Goal: Transaction & Acquisition: Purchase product/service

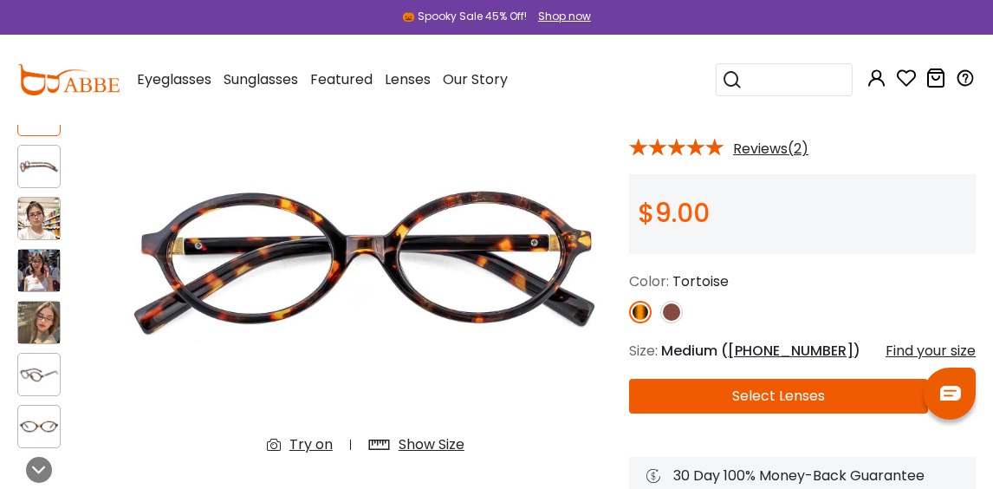
scroll to position [145, 0]
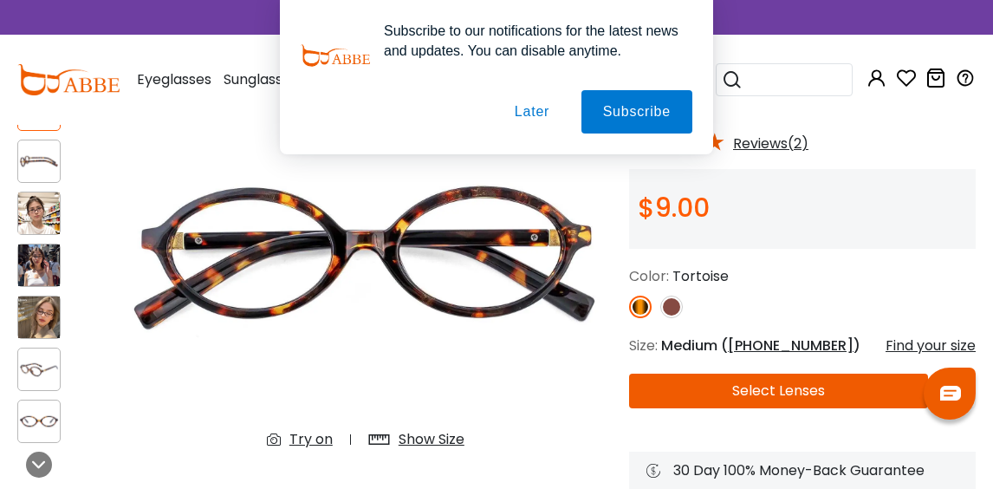
click at [28, 215] on img at bounding box center [39, 213] width 42 height 42
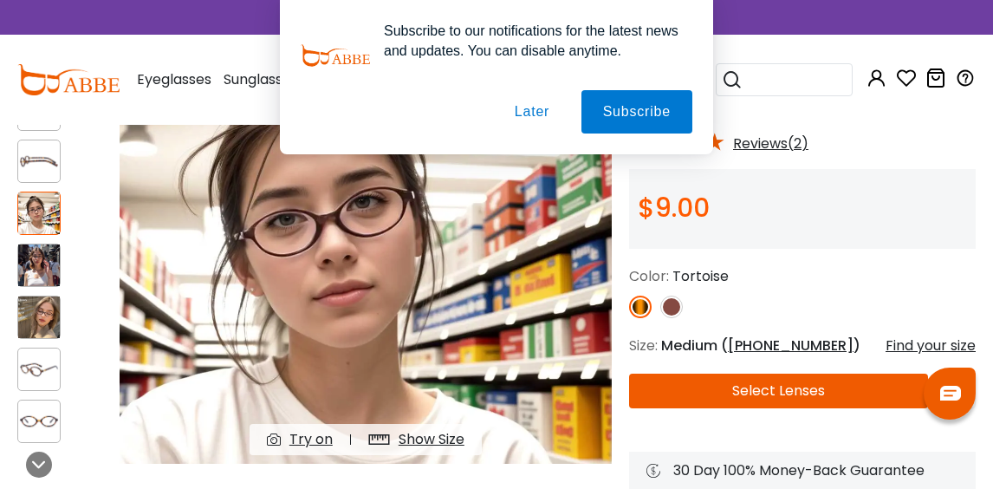
click at [36, 257] on img at bounding box center [39, 265] width 42 height 42
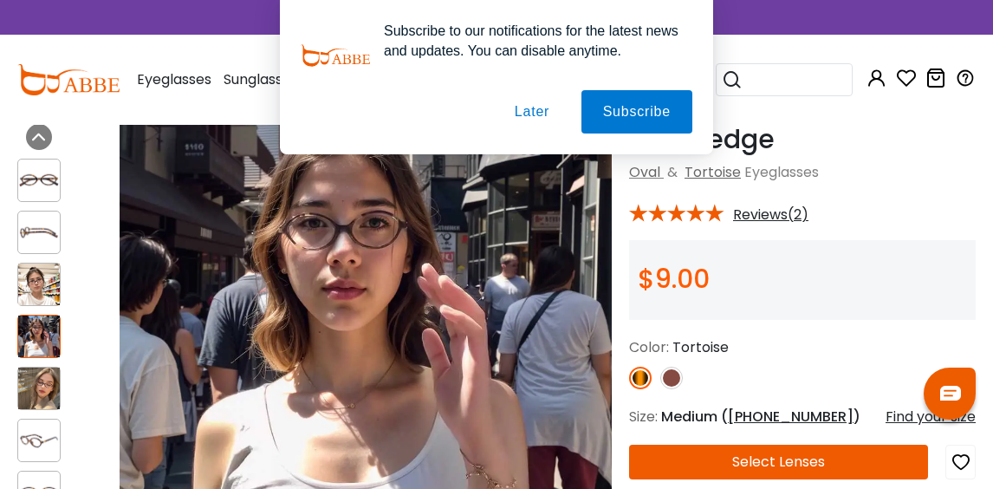
scroll to position [68, 0]
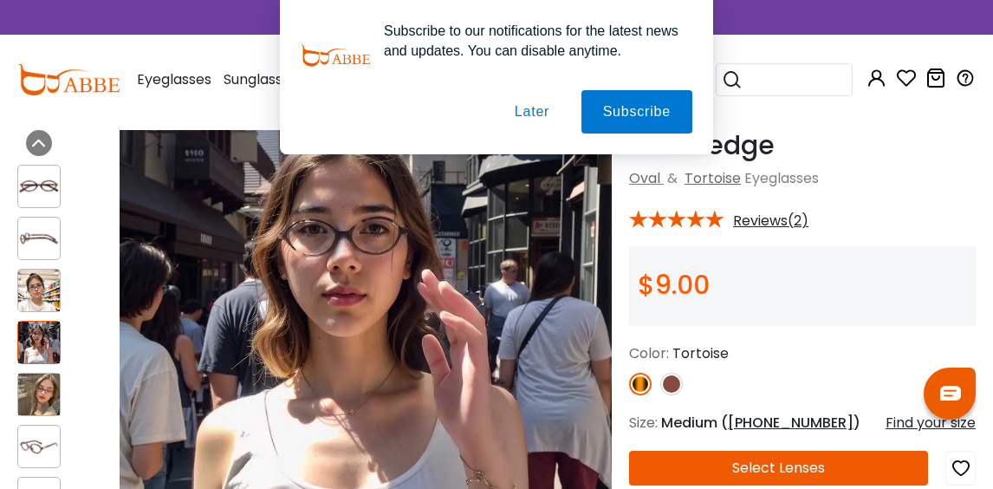
click at [522, 103] on button "Later" at bounding box center [532, 111] width 78 height 43
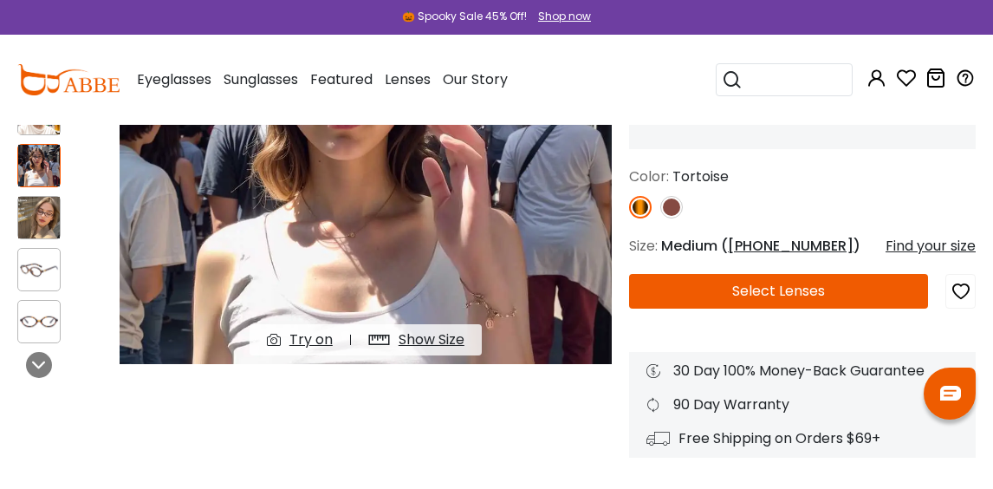
scroll to position [246, 0]
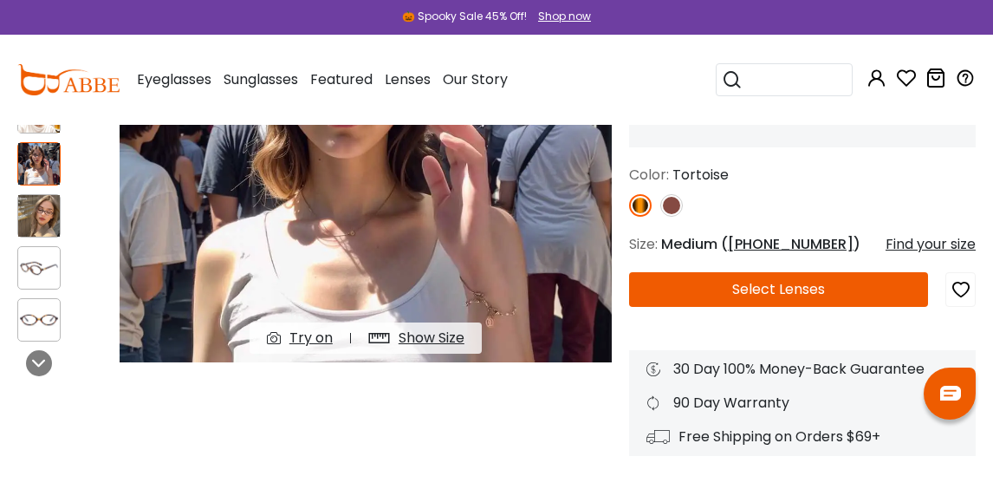
click at [675, 206] on img at bounding box center [672, 205] width 23 height 23
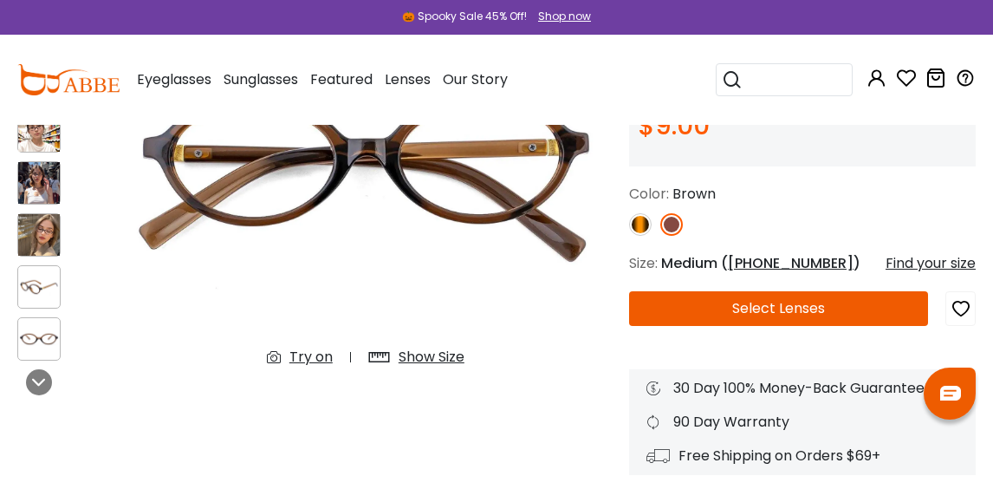
scroll to position [179, 0]
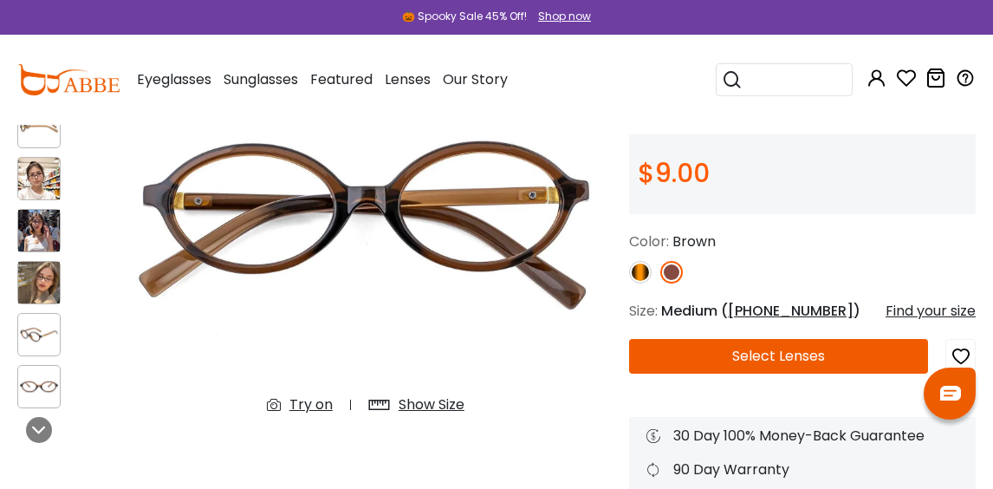
click at [641, 273] on img at bounding box center [640, 272] width 23 height 23
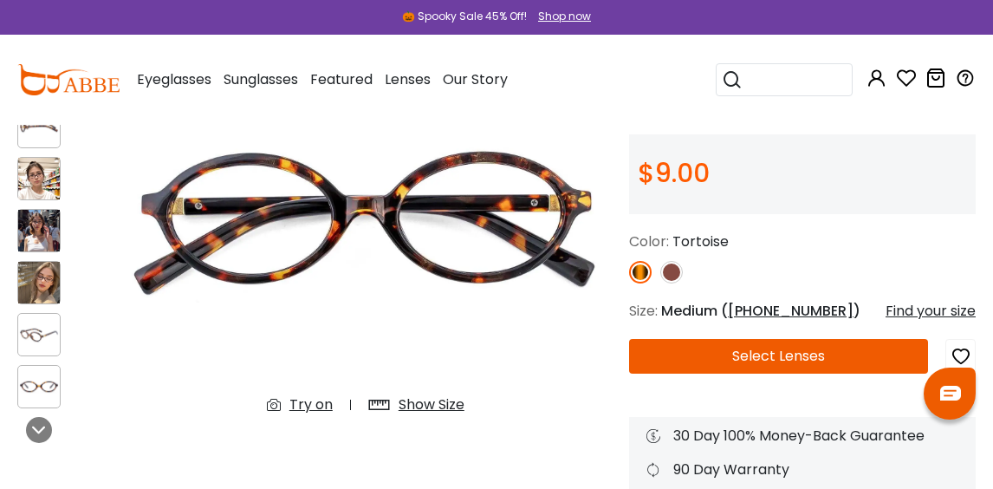
click at [713, 360] on button "Select Lenses" at bounding box center [778, 356] width 299 height 35
click at [961, 355] on icon "button" at bounding box center [961, 356] width 21 height 31
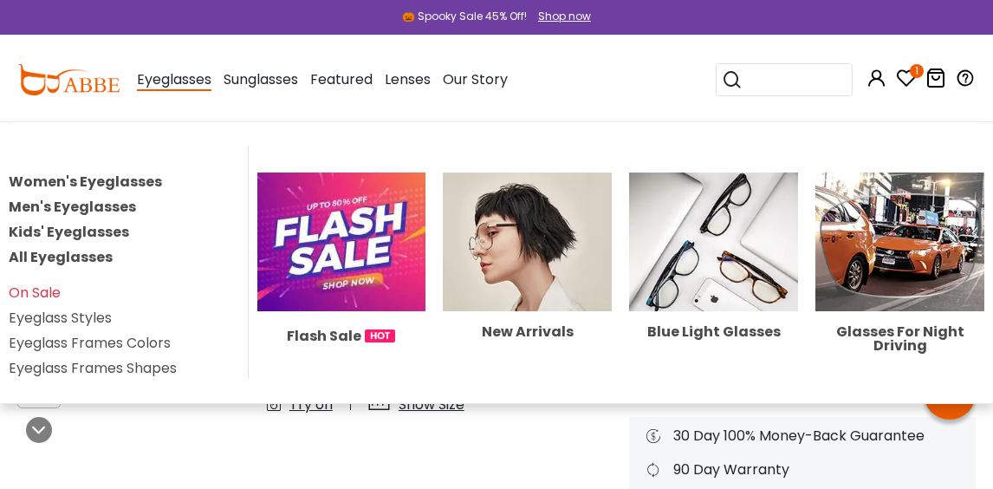
click at [130, 182] on link "Women's Eyeglasses" at bounding box center [85, 182] width 153 height 20
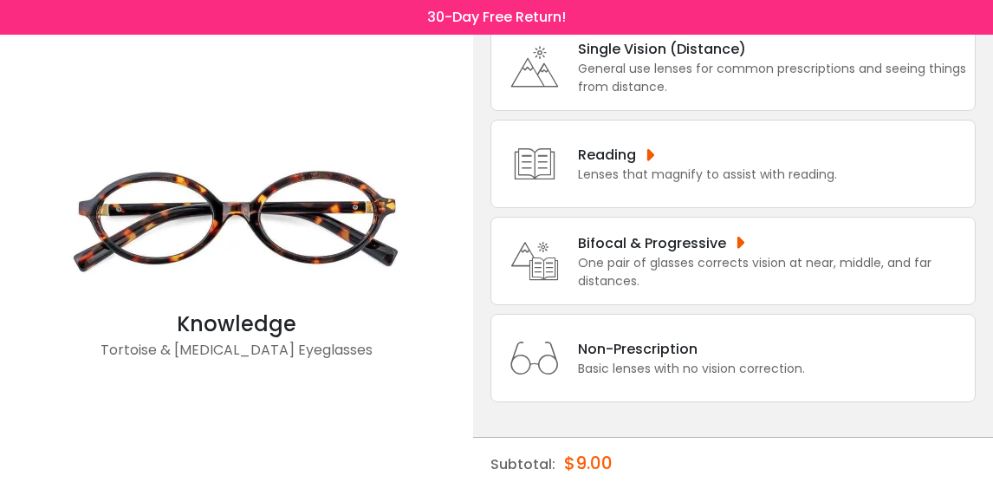
click at [697, 256] on div "One pair of glasses corrects vision at near, middle, and far distances." at bounding box center [772, 272] width 388 height 36
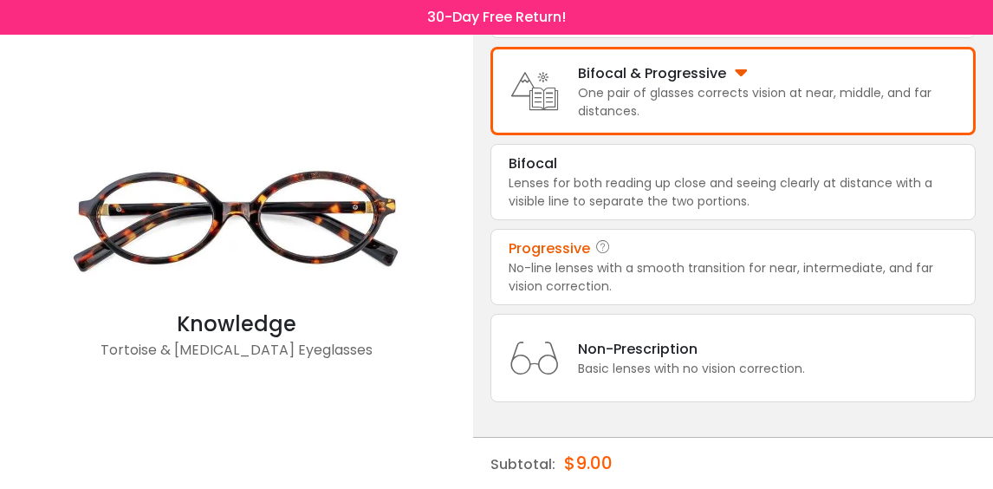
scroll to position [310, 0]
click at [671, 281] on div "No-line lenses with a smooth transition for near, intermediate, and far vision …" at bounding box center [733, 277] width 449 height 36
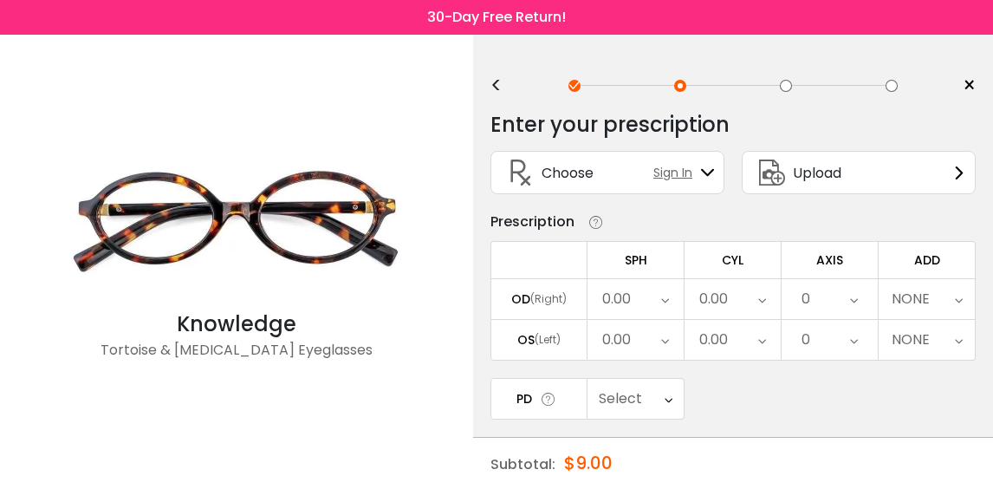
scroll to position [0, 0]
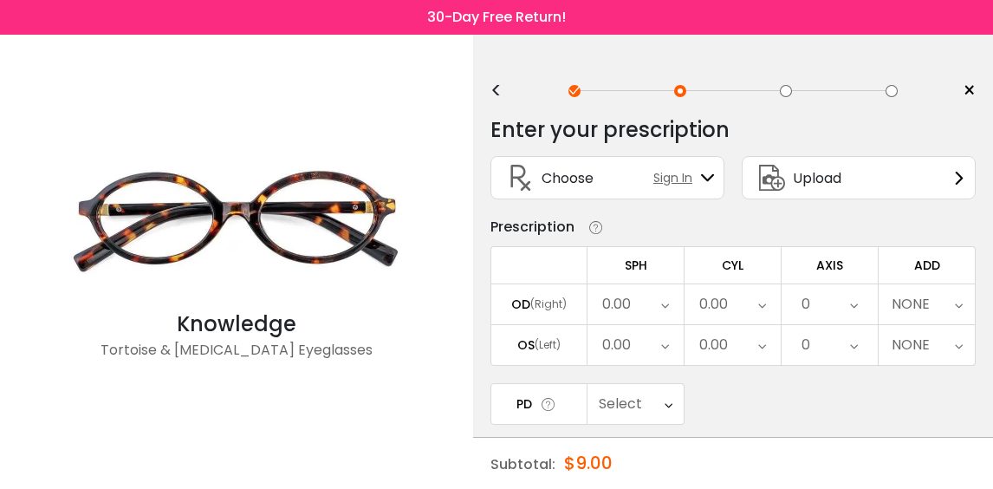
click at [674, 313] on div "0.00" at bounding box center [636, 304] width 96 height 40
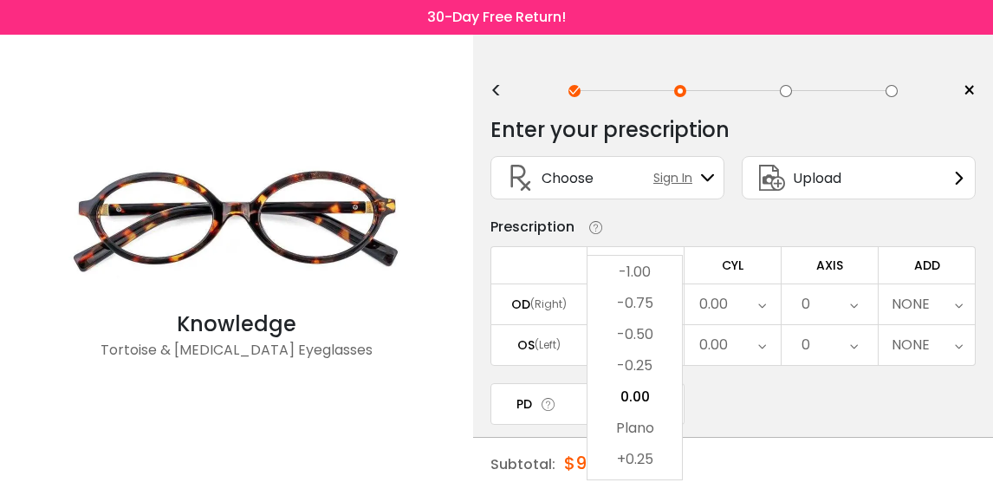
scroll to position [2364, 0]
click at [257, 263] on img at bounding box center [236, 221] width 347 height 173
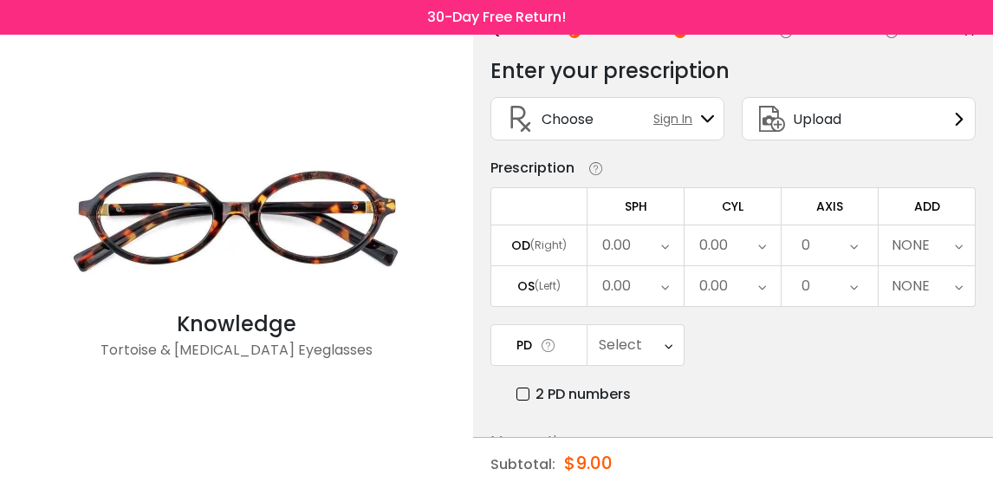
scroll to position [34, 0]
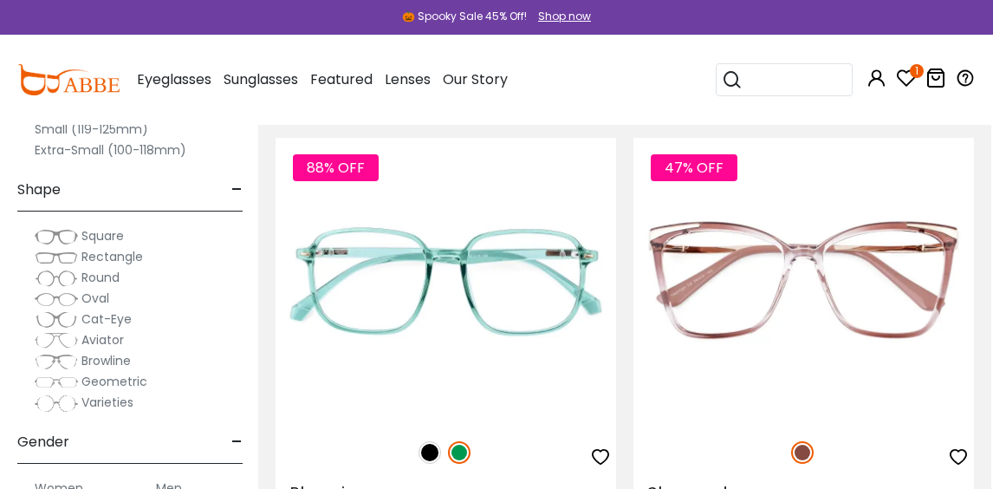
scroll to position [1670, 2]
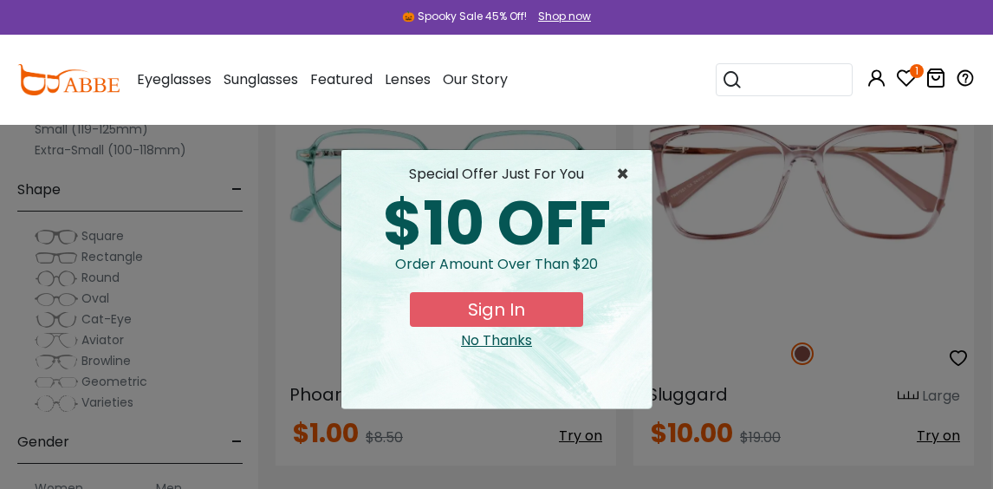
click at [618, 172] on span "×" at bounding box center [627, 174] width 22 height 21
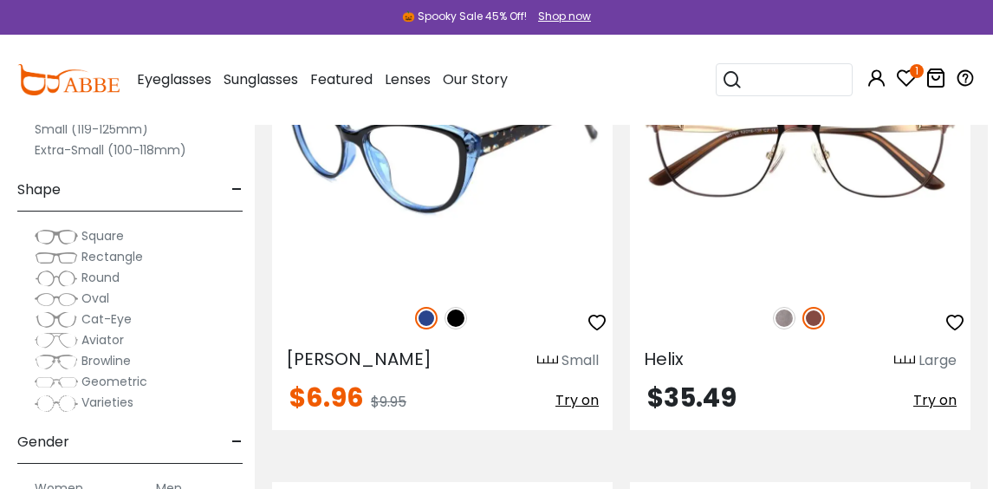
scroll to position [10789, 5]
